Goal: Use online tool/utility: Utilize a website feature to perform a specific function

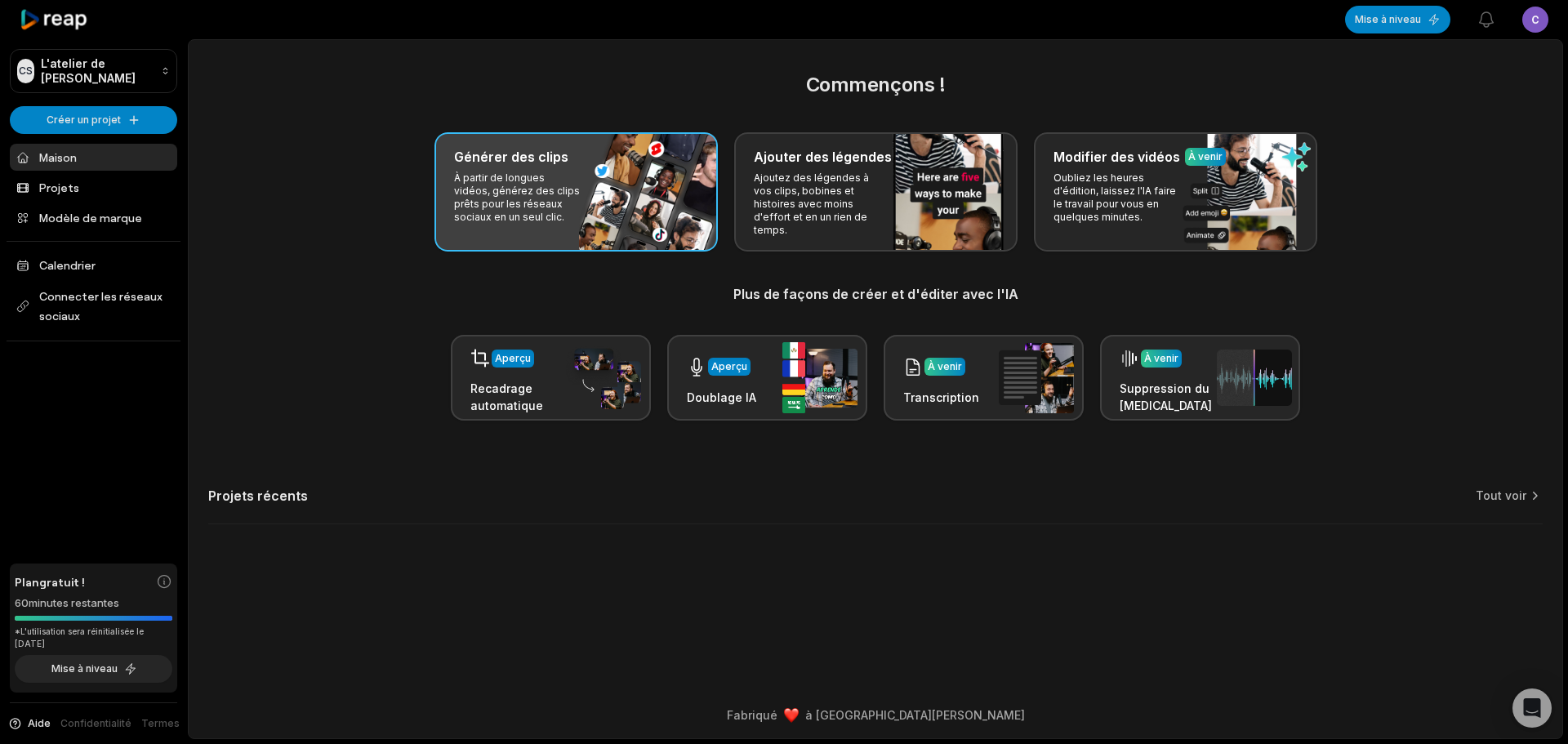
click at [569, 199] on p "À partir de longues vidéos, générez des clips prêts pour les réseaux sociaux en…" at bounding box center [518, 198] width 127 height 52
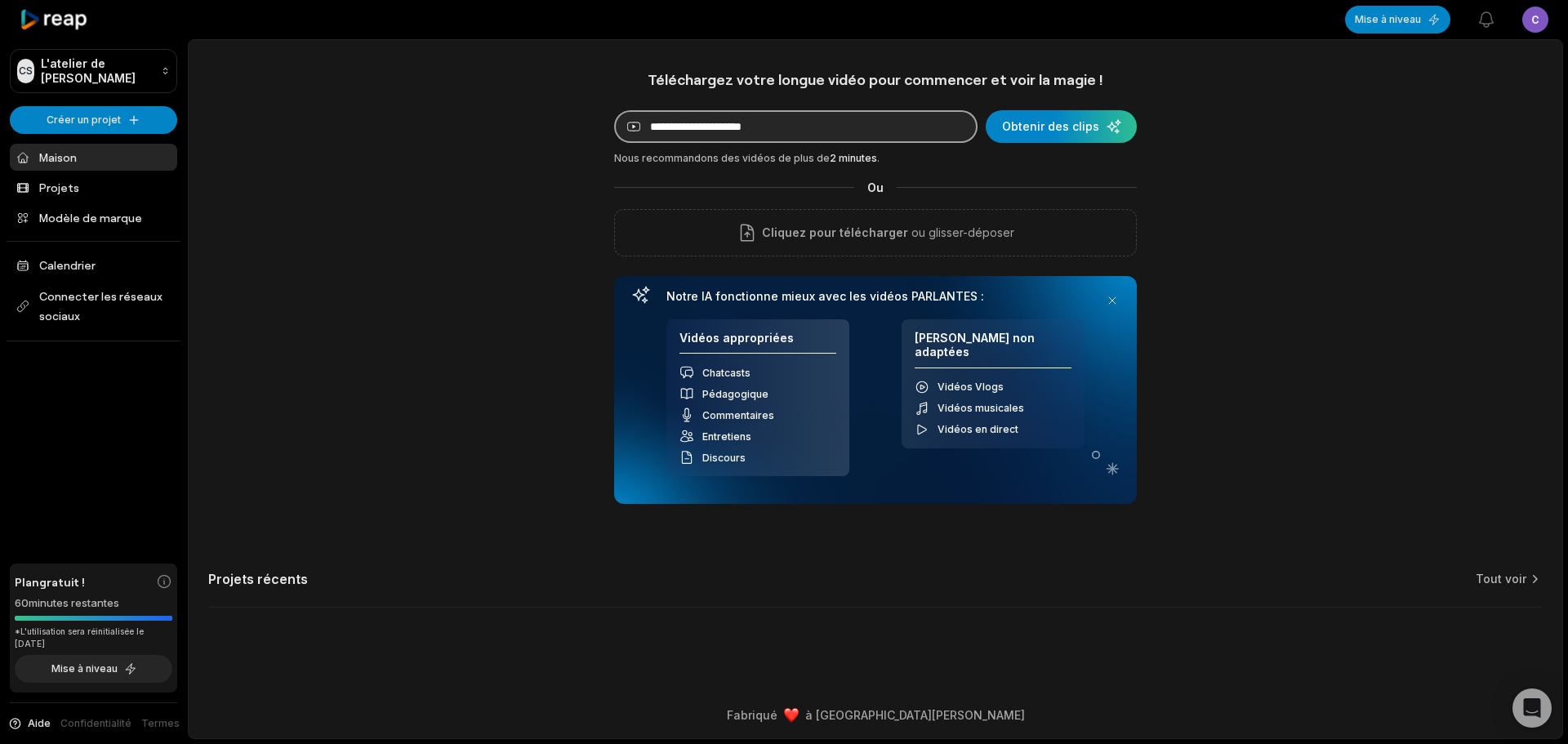
click at [813, 120] on input at bounding box center [795, 127] width 363 height 33
paste input "**********"
type input "**********"
click at [1041, 124] on div "submit" at bounding box center [1061, 127] width 151 height 33
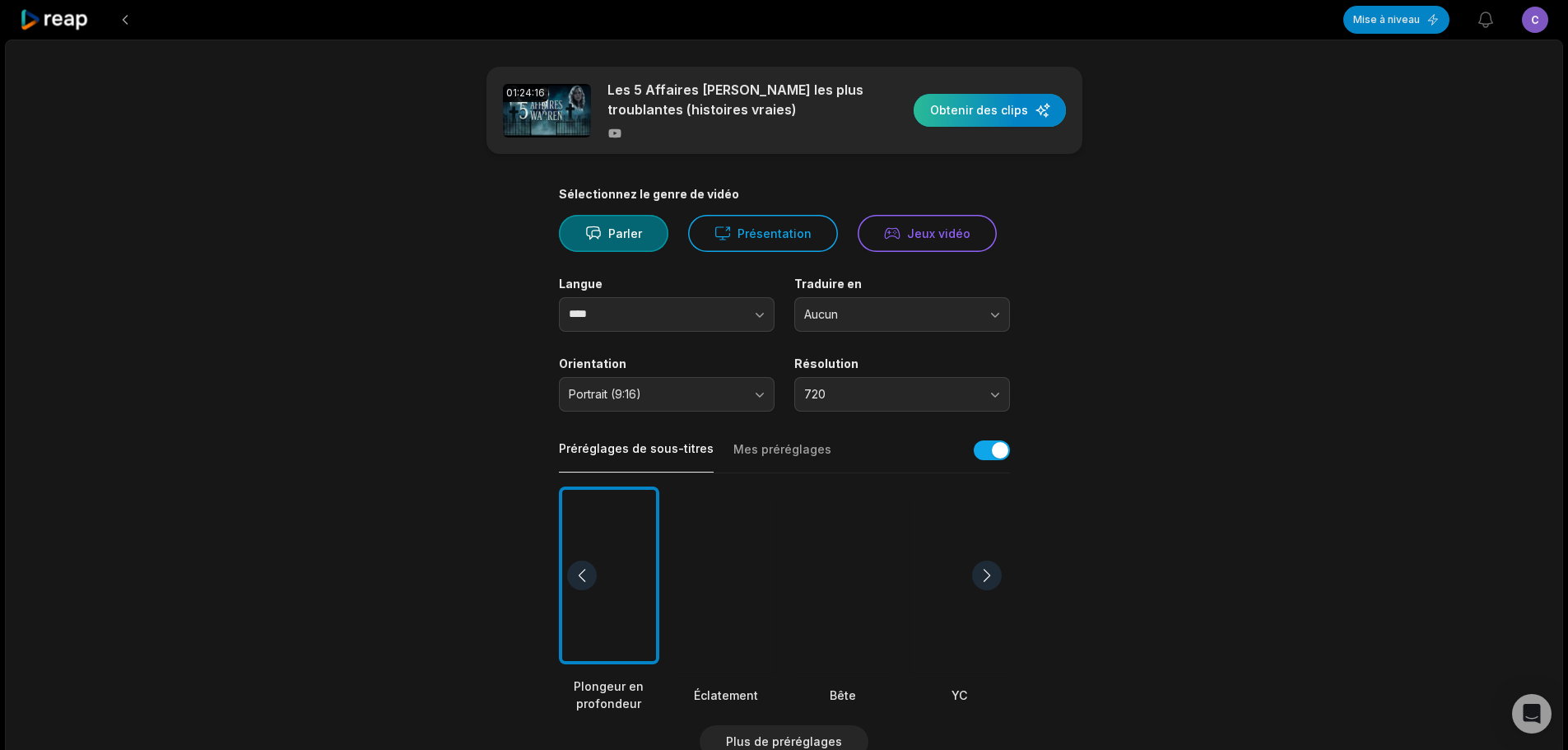
click at [971, 102] on div "button" at bounding box center [989, 110] width 152 height 33
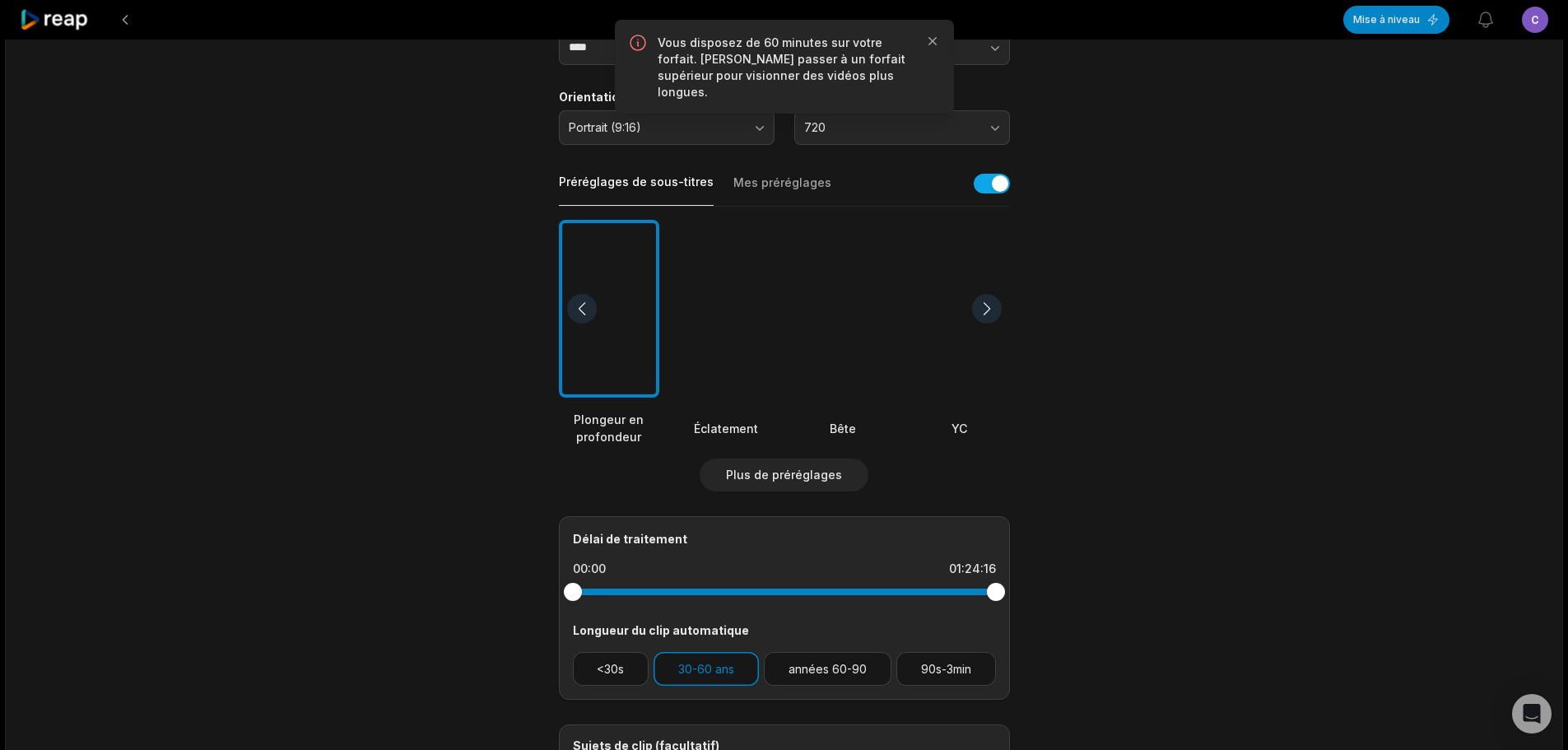
scroll to position [461, 0]
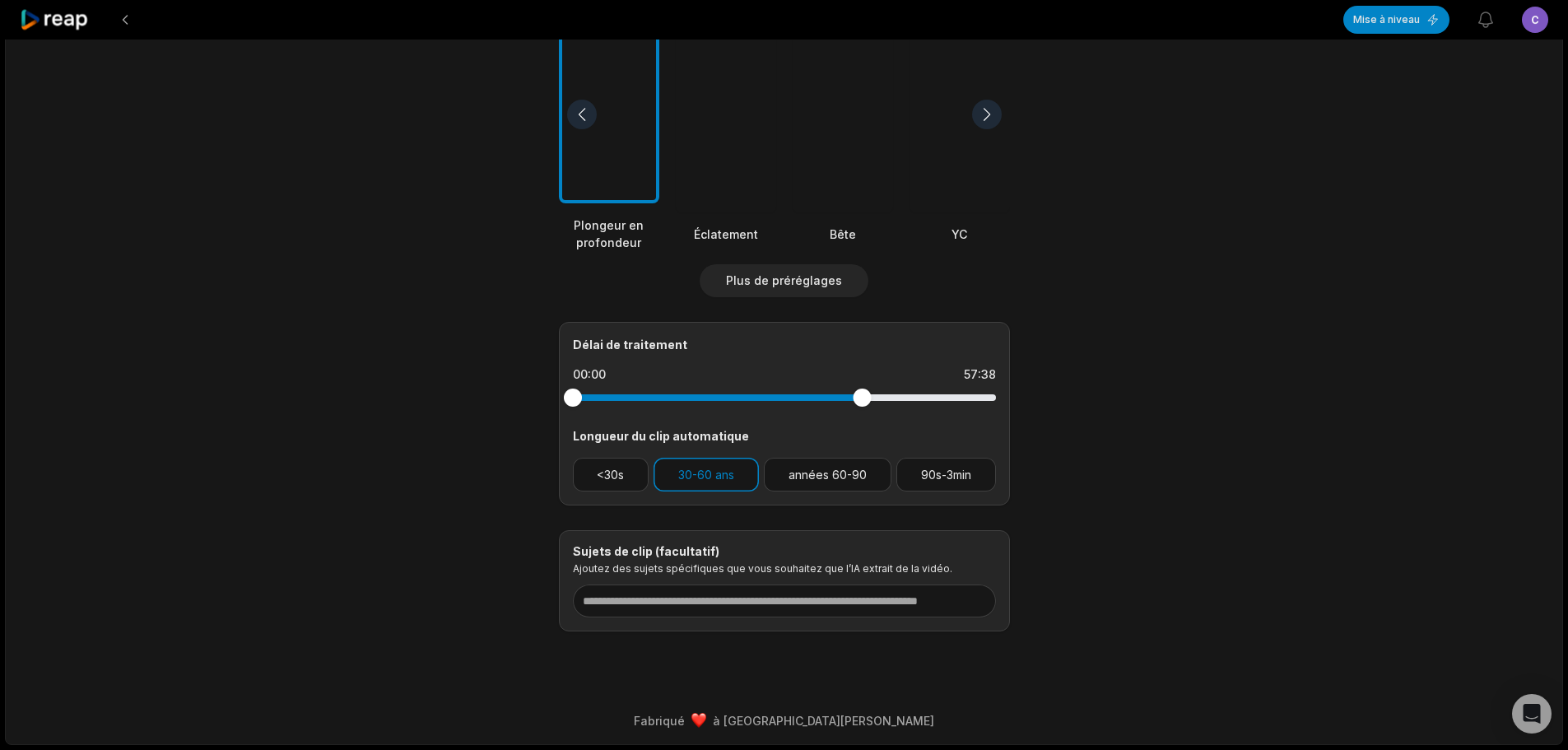
drag, startPoint x: 993, startPoint y: 402, endPoint x: 862, endPoint y: 410, distance: 131.2
click at [862, 410] on div at bounding box center [784, 398] width 423 height 30
click at [842, 472] on font "années 60-90" at bounding box center [828, 474] width 78 height 14
click at [738, 480] on button "30-60 ans" at bounding box center [706, 475] width 105 height 34
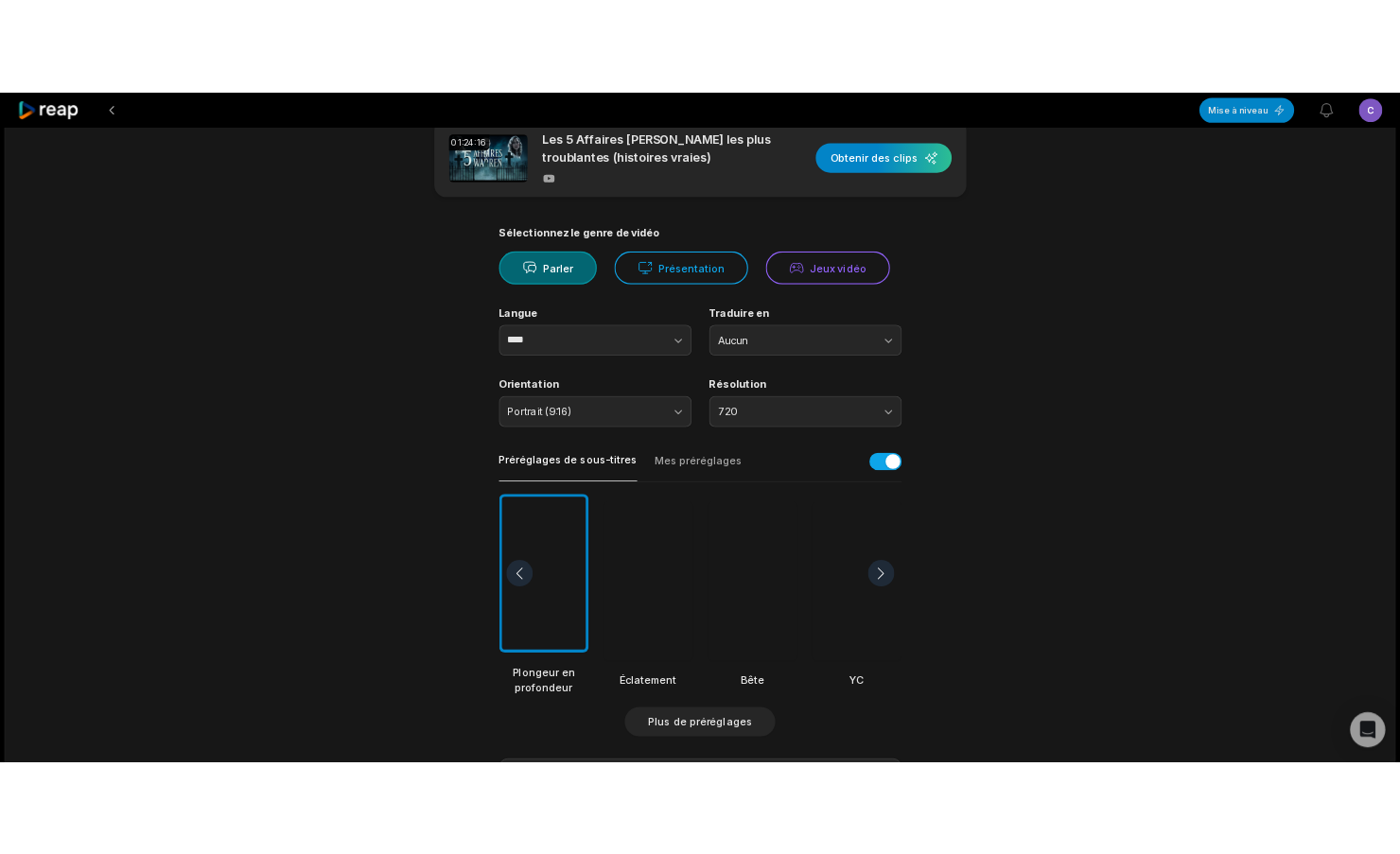
scroll to position [0, 0]
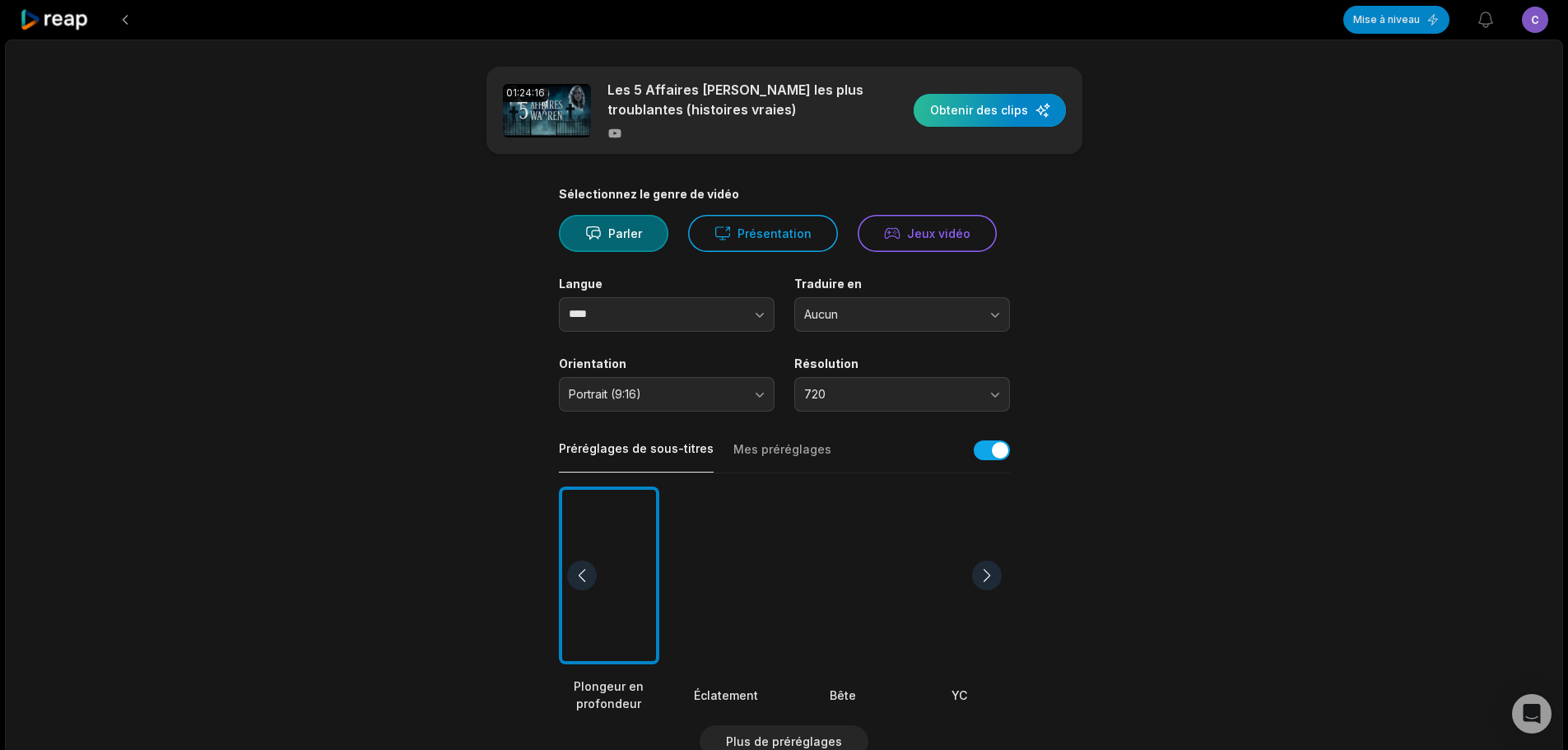
click at [977, 116] on div "button" at bounding box center [989, 110] width 152 height 33
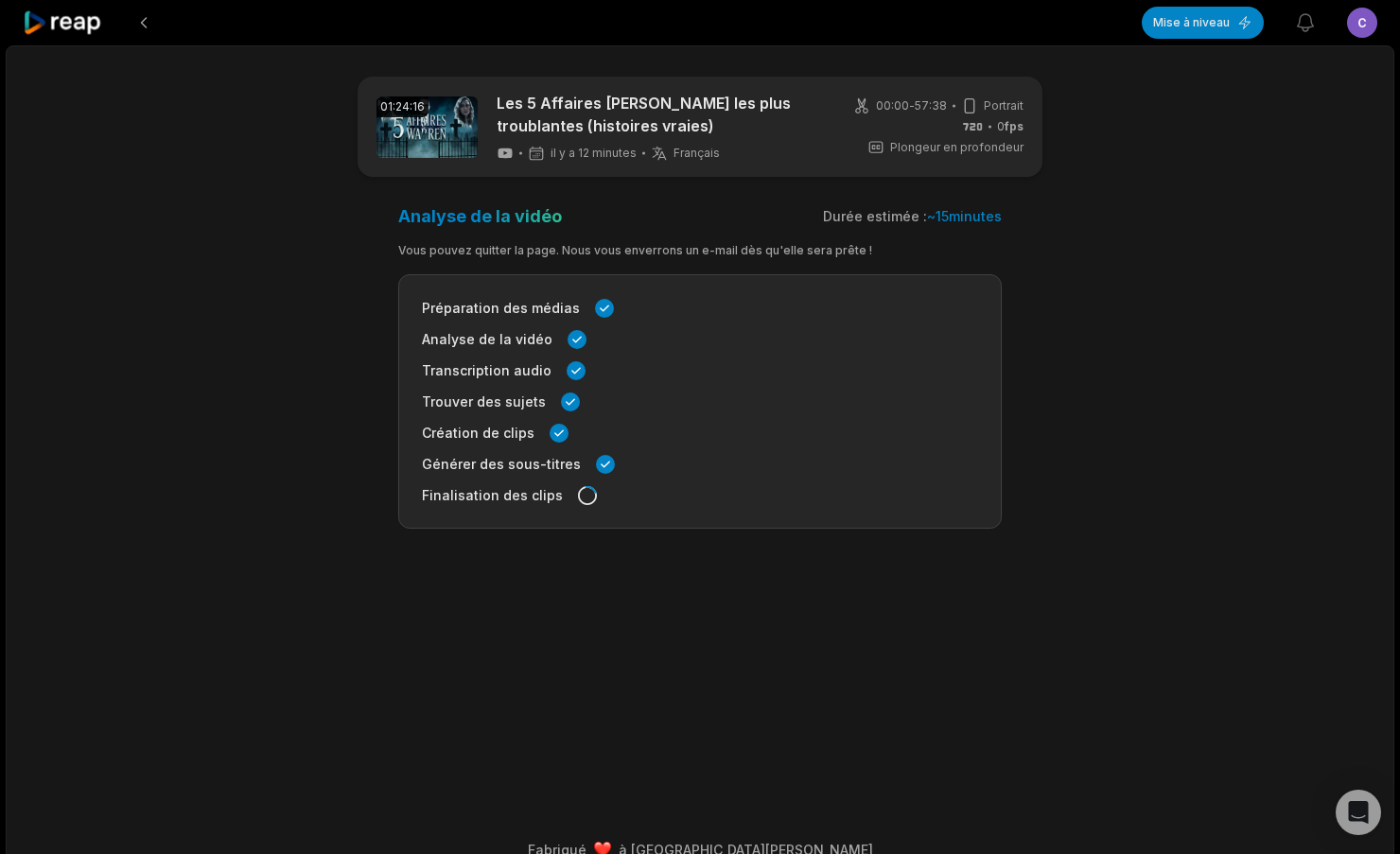
click at [198, 161] on div "01:24:16 Les 5 Affaires Warren les plus troublantes (histoires vraies) il y a 1…" at bounding box center [700, 460] width 1388 height 832
click at [267, 282] on main "01:24:16 Les 5 Affaires Warren les plus troublantes (histoires vraies) il y a 1…" at bounding box center [700, 407] width 915 height 663
click at [193, 207] on div "01:24:16 Les 5 Affaires Warren les plus troublantes (histoires vraies) il y a 1…" at bounding box center [700, 460] width 1388 height 832
